Goal: Find specific page/section: Find specific page/section

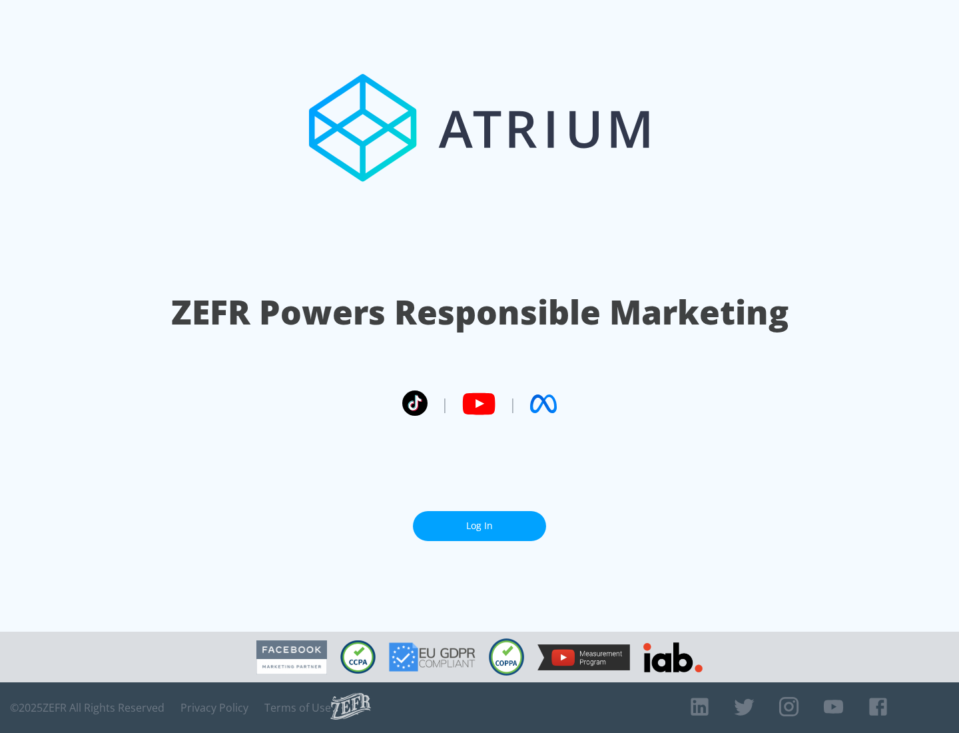
click at [480, 525] on link "Log In" at bounding box center [479, 526] width 133 height 30
